Goal: Information Seeking & Learning: Learn about a topic

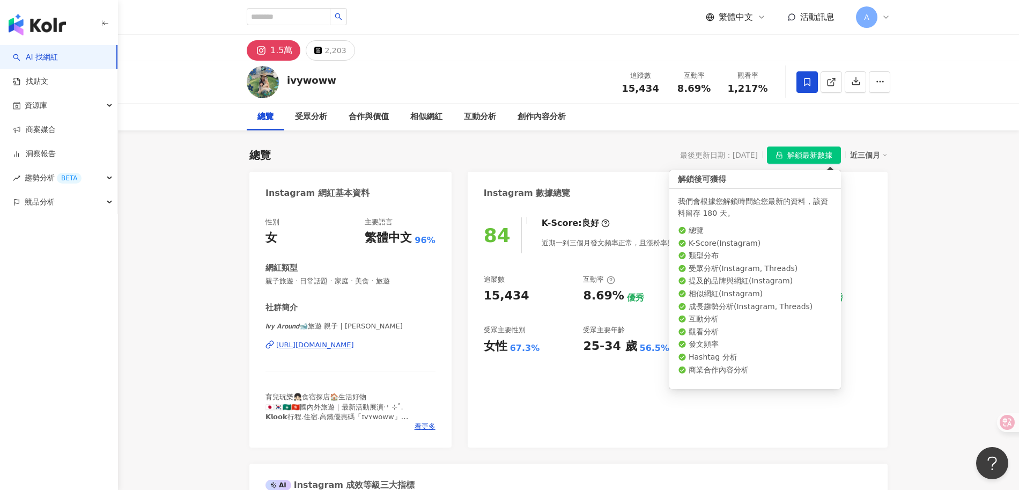
click at [813, 152] on span "解鎖最新數據" at bounding box center [810, 155] width 45 height 17
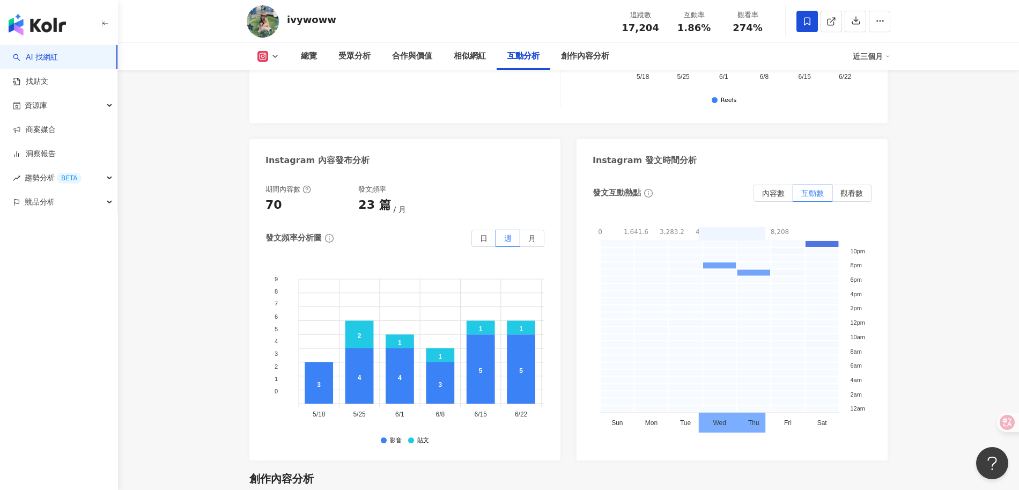
scroll to position [2685, 0]
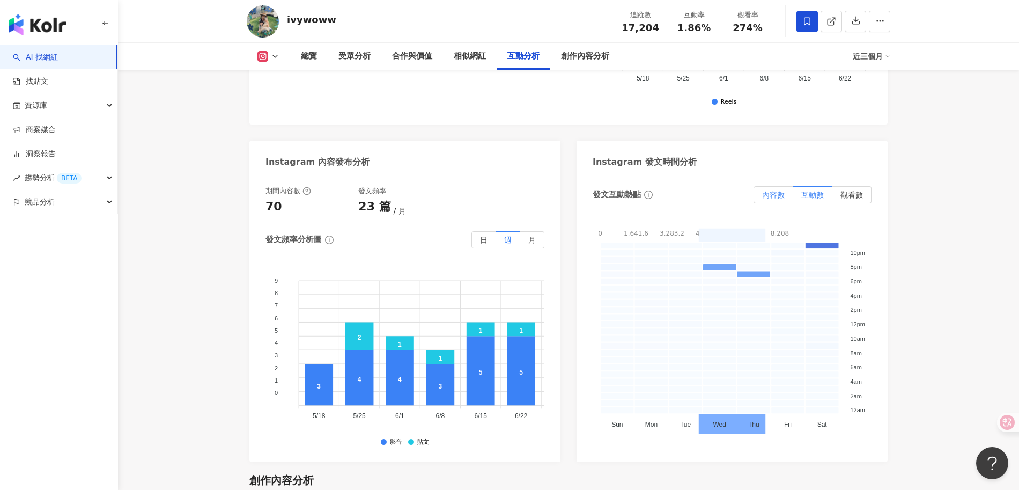
click at [776, 190] on span "內容數" at bounding box center [773, 194] width 23 height 9
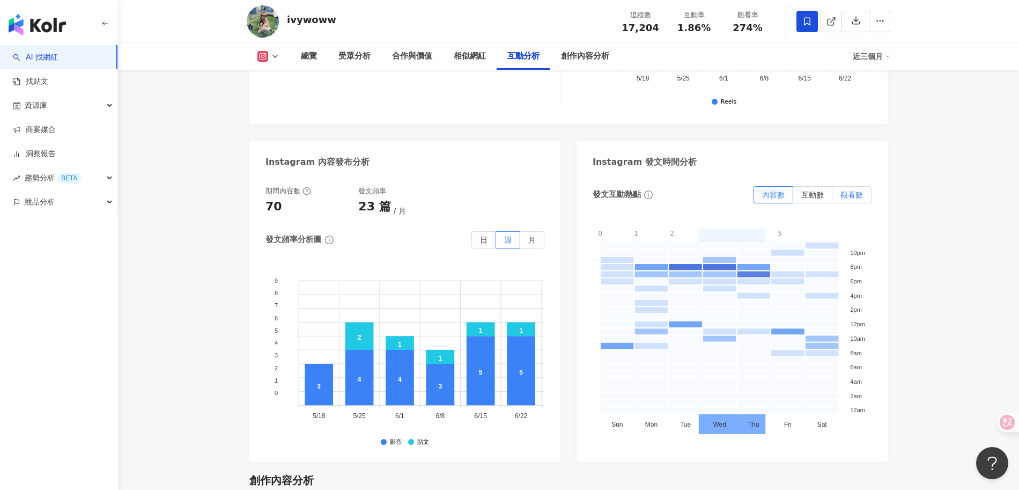
click at [848, 186] on label "觀看數" at bounding box center [852, 194] width 39 height 17
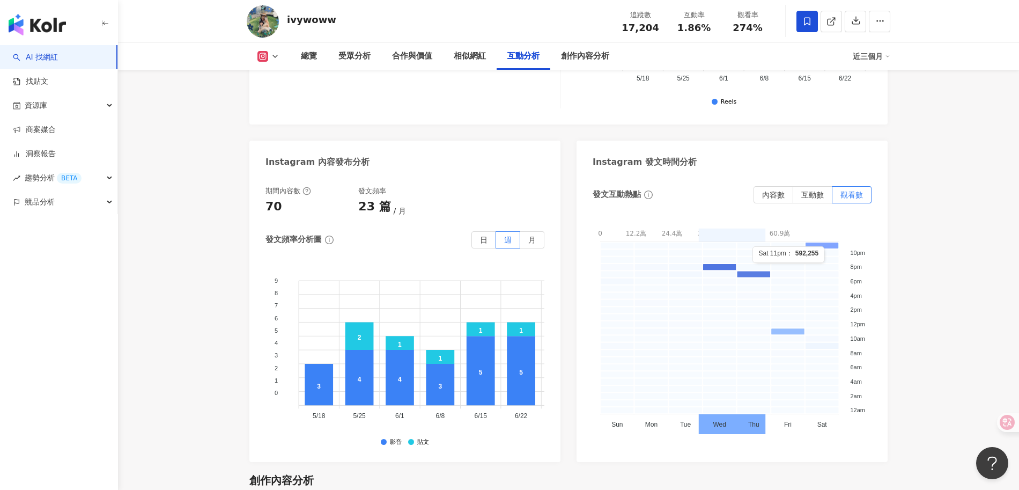
click at [826, 242] on rect at bounding box center [822, 245] width 34 height 7
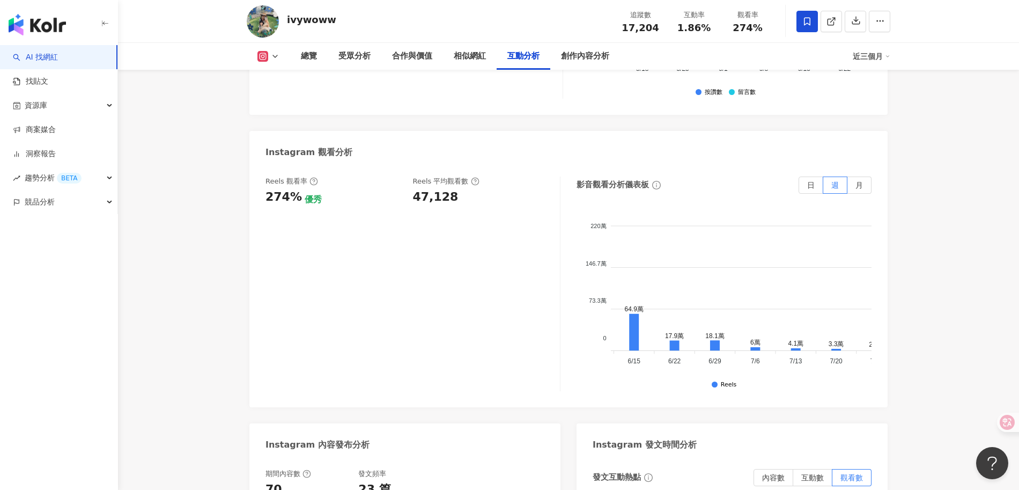
scroll to position [0, 170]
click at [754, 347] on icon at bounding box center [757, 348] width 10 height 3
click at [678, 303] on foreignobject at bounding box center [737, 290] width 590 height 161
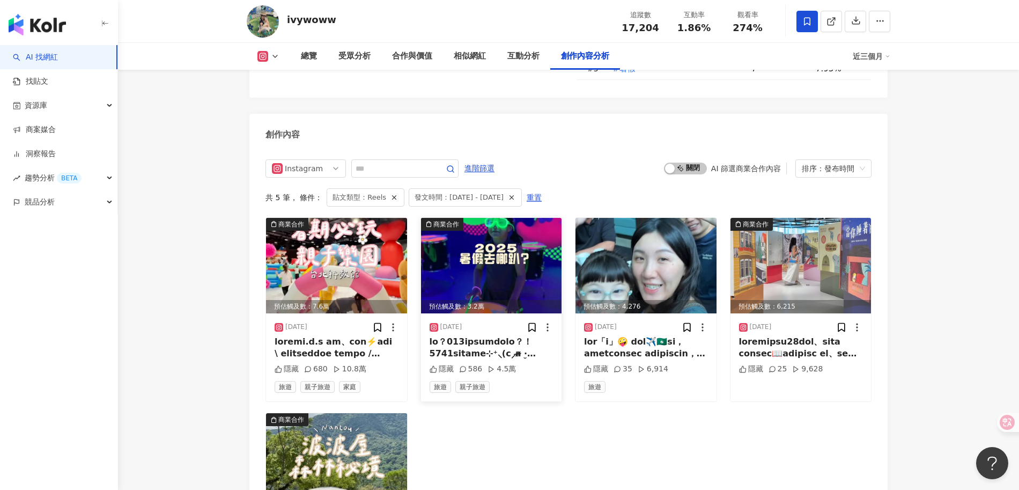
scroll to position [3261, 0]
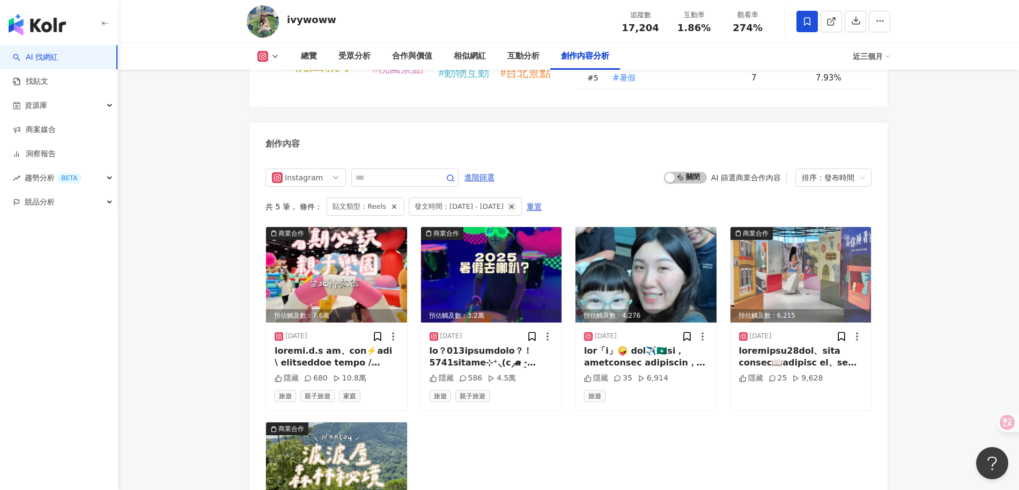
click at [516, 203] on icon "button" at bounding box center [512, 207] width 8 height 8
click at [542, 197] on div "共 5 筆 ， 條件： 貼文類型：Reels 發文時間：[DATE] - [DATE] 重置" at bounding box center [569, 206] width 606 height 18
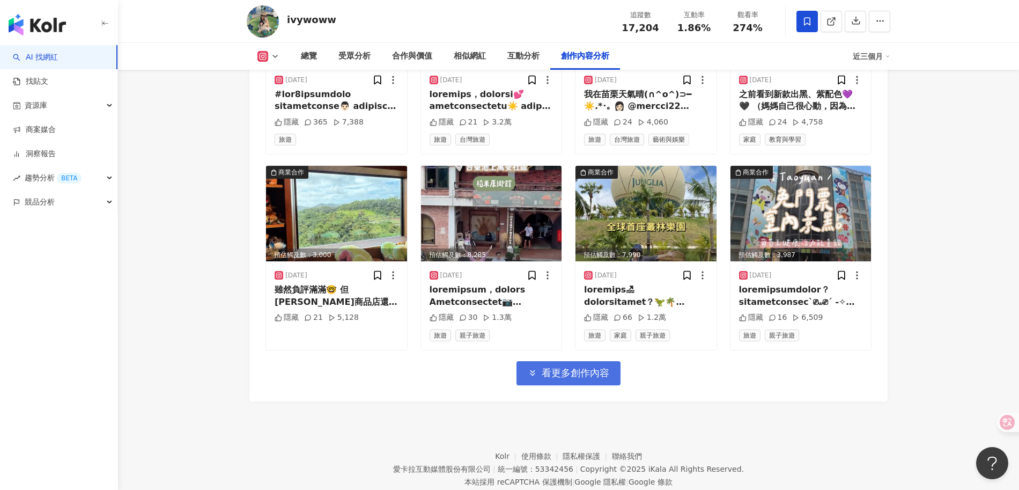
scroll to position [3713, 0]
click at [606, 366] on span "看更多創作內容" at bounding box center [576, 372] width 68 height 12
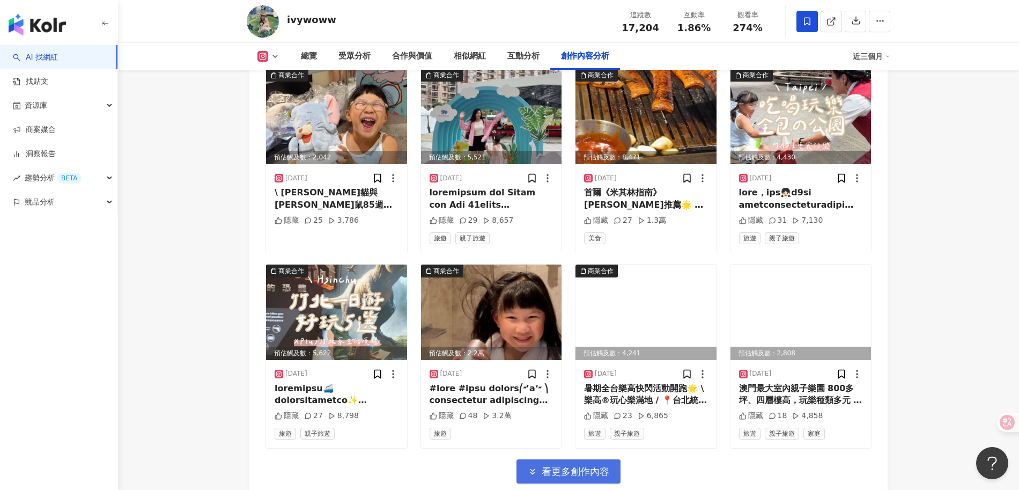
scroll to position [4202, 0]
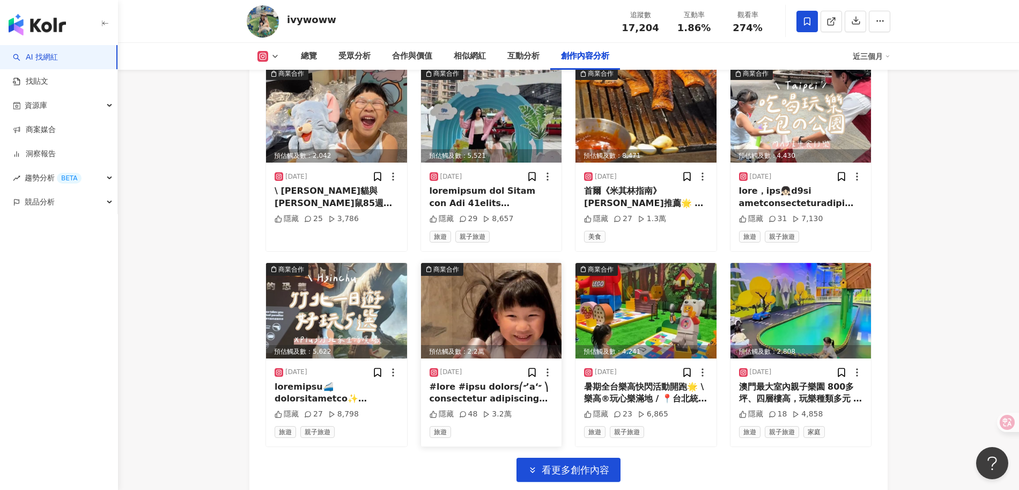
click at [512, 345] on div "預估觸及數：2.2萬" at bounding box center [491, 351] width 141 height 13
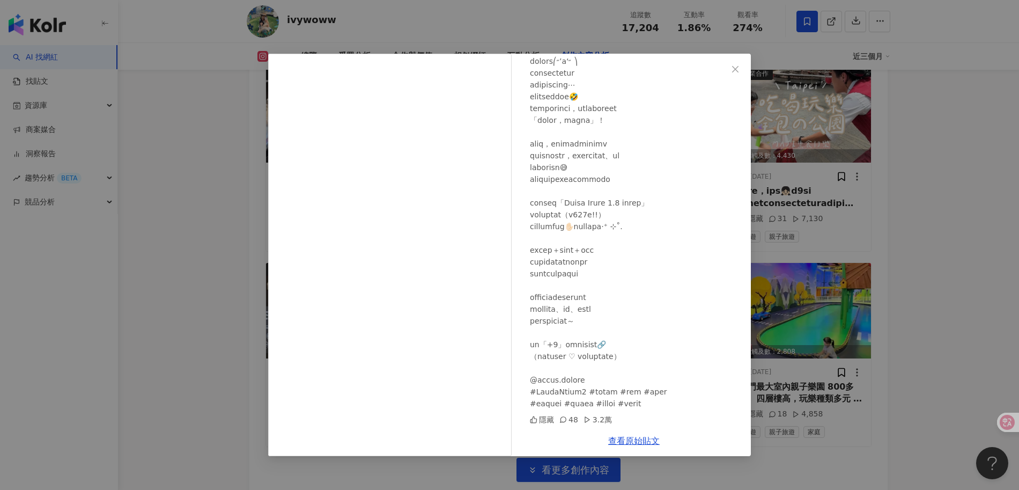
scroll to position [4300, 0]
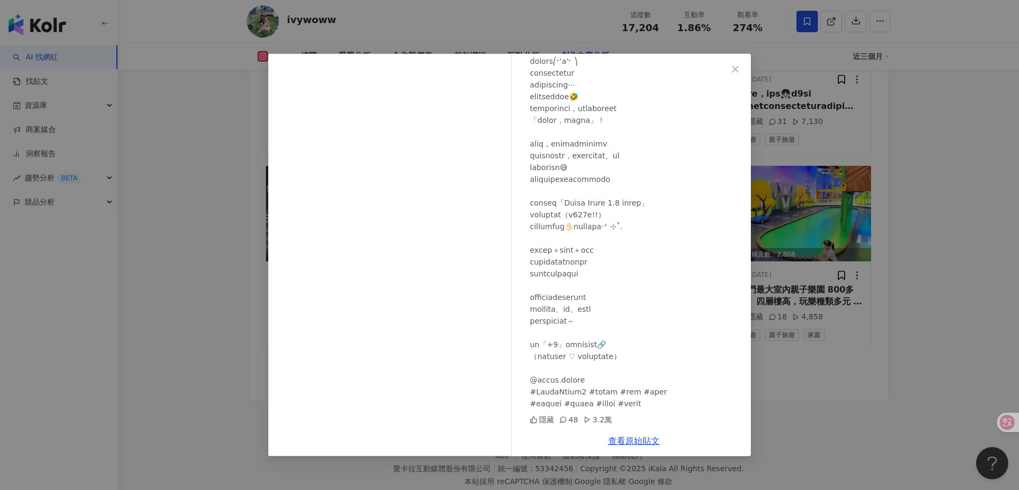
click at [929, 359] on div "𝙄𝙫𝙮𝙒 🐋親子.旅遊.育兒 [DATE] 隱藏 48 3.2萬 查看原始貼文" at bounding box center [509, 245] width 1019 height 490
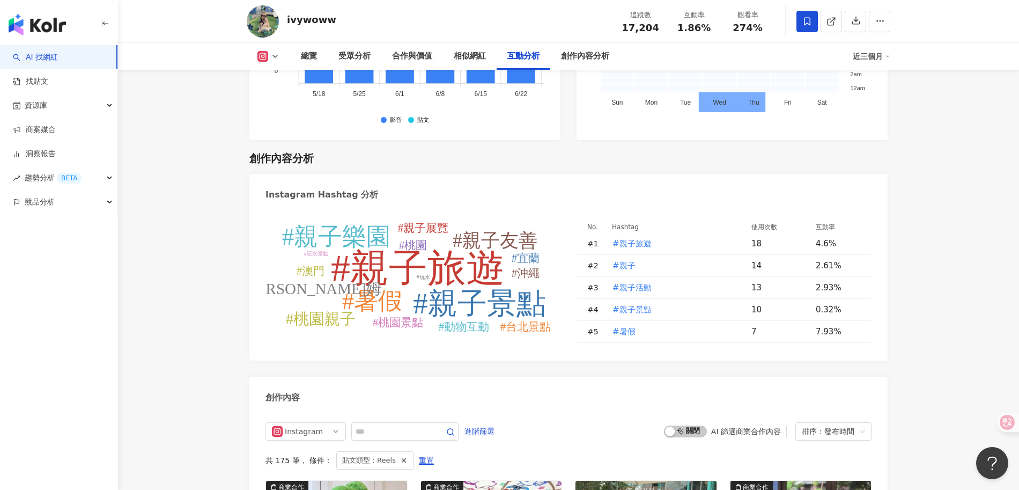
scroll to position [3008, 0]
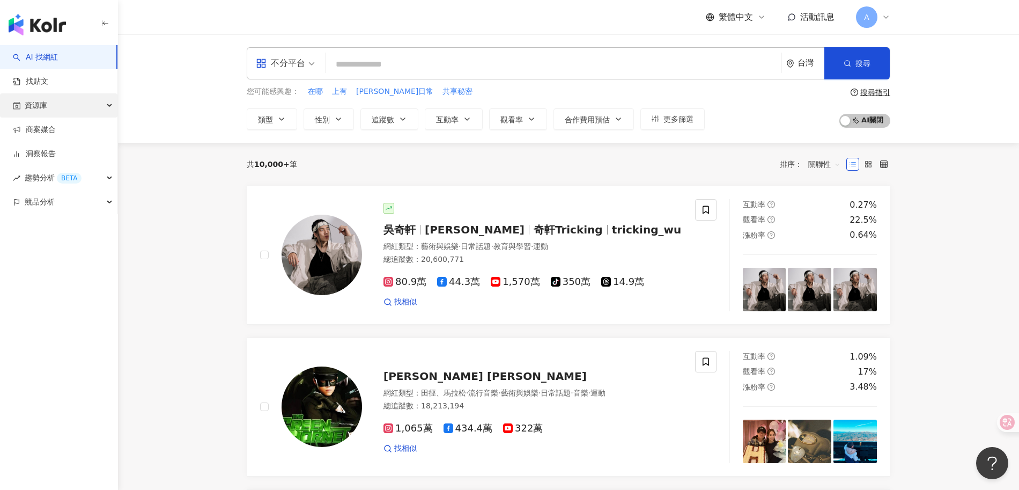
click at [108, 107] on div "資源庫" at bounding box center [58, 105] width 117 height 24
click at [108, 105] on icon "button" at bounding box center [110, 105] width 5 height 0
click at [56, 150] on link "洞察報告" at bounding box center [34, 154] width 43 height 11
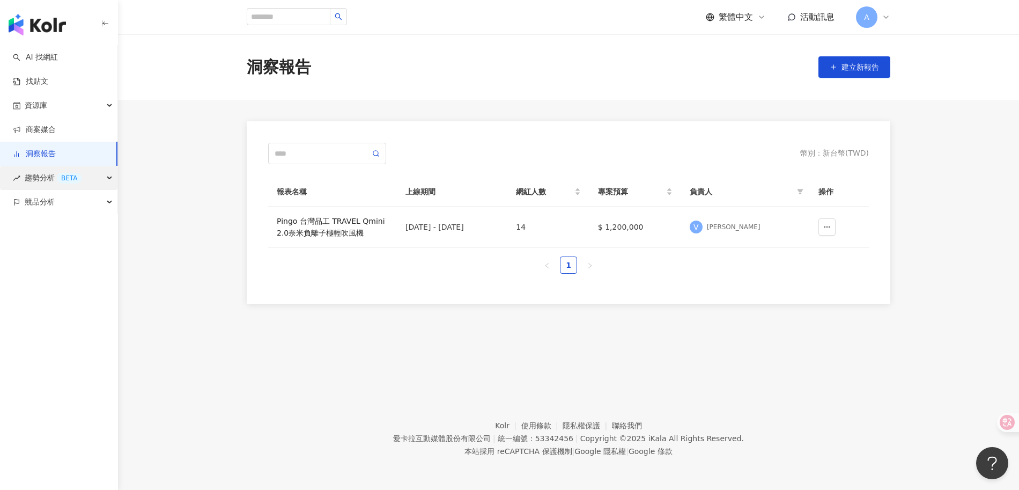
click at [44, 179] on span "趨勢分析 BETA" at bounding box center [53, 178] width 57 height 24
click at [56, 154] on link "洞察報告" at bounding box center [34, 154] width 43 height 11
click at [28, 149] on link "洞察報告" at bounding box center [34, 154] width 43 height 11
click at [357, 227] on div "Pingo 台灣品工 TRAVEL Qmini 2.0奈米負離子極輕吹風機" at bounding box center [333, 227] width 112 height 24
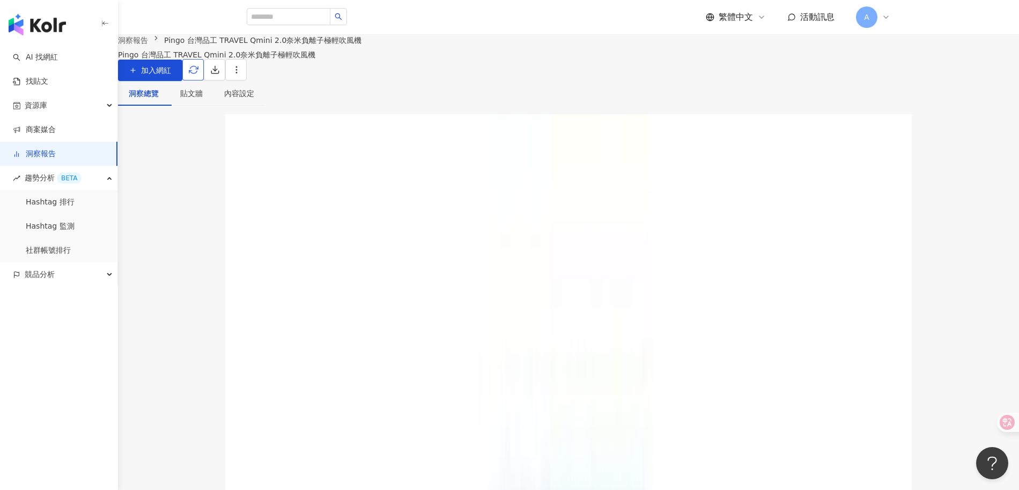
click at [199, 75] on span "button" at bounding box center [194, 69] width 10 height 11
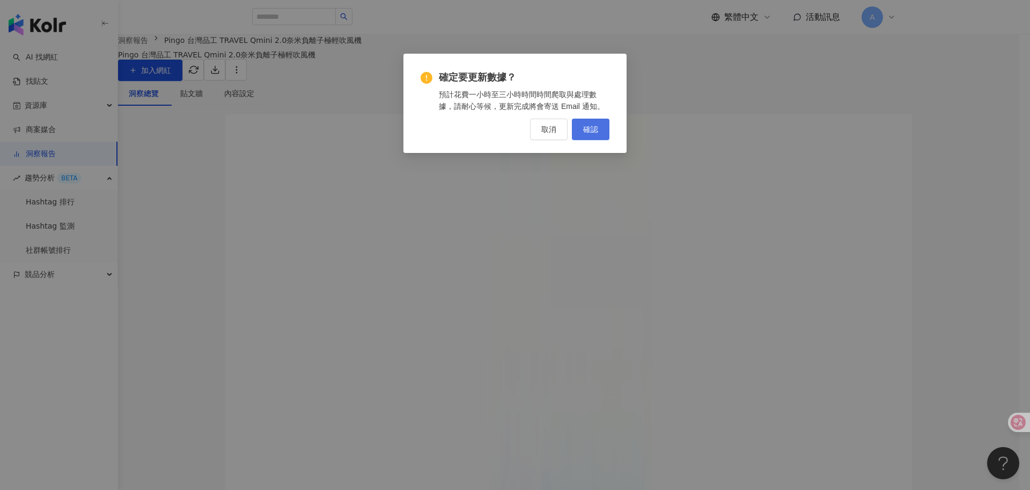
click at [591, 126] on span "確認" at bounding box center [590, 129] width 15 height 9
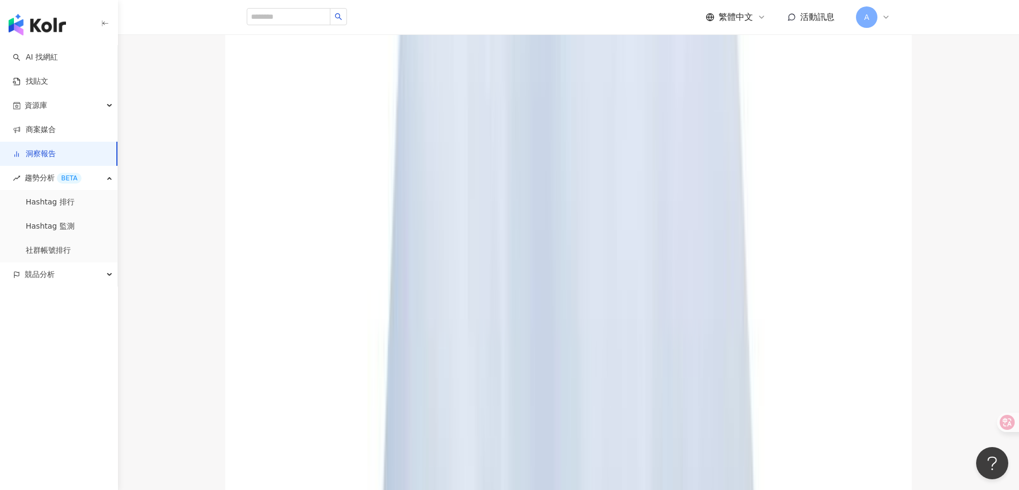
scroll to position [1939, 0]
